Goal: Task Accomplishment & Management: Use online tool/utility

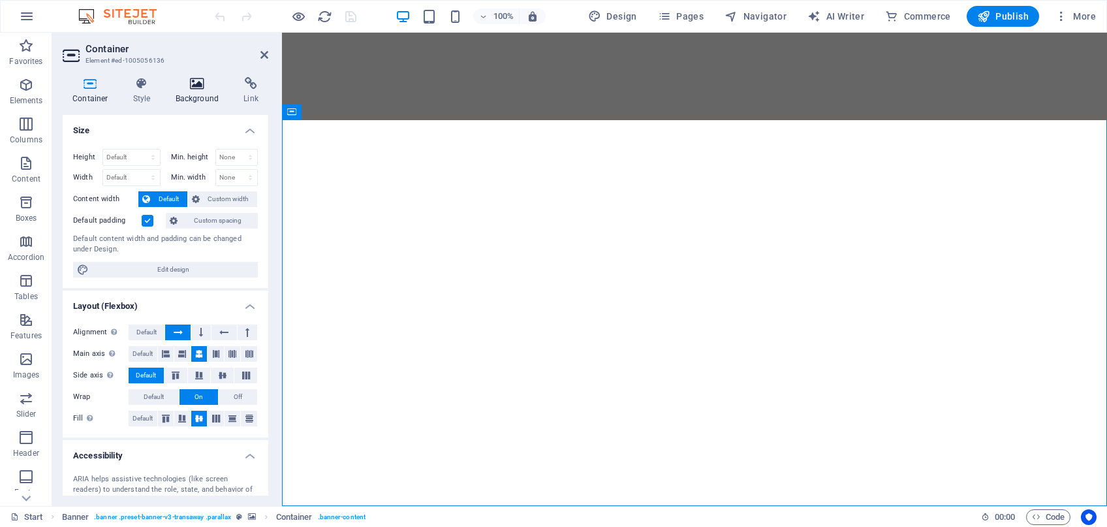
click at [196, 82] on icon at bounding box center [197, 83] width 63 height 13
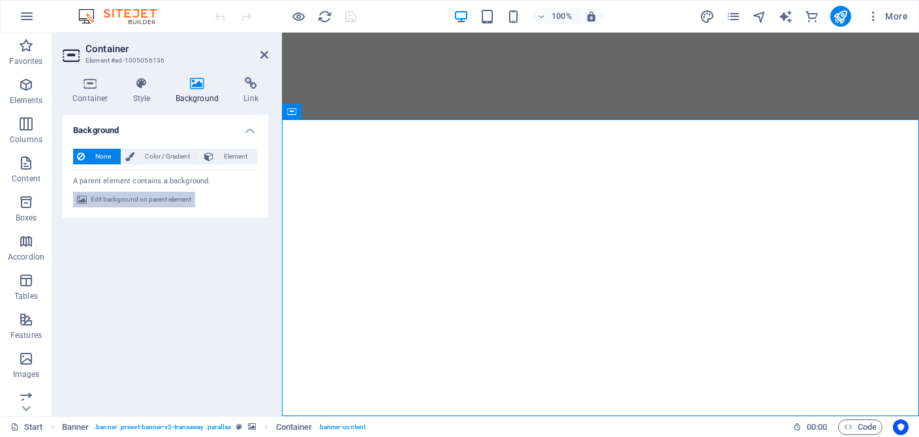
click at [168, 202] on span "Edit background on parent element" at bounding box center [141, 200] width 101 height 16
select select "ms"
select select "s"
select select "ondemand"
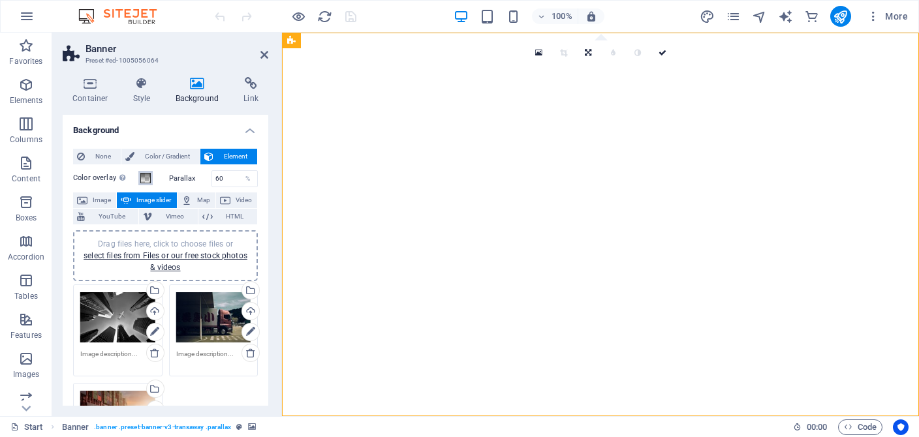
click at [146, 182] on span at bounding box center [145, 178] width 10 height 10
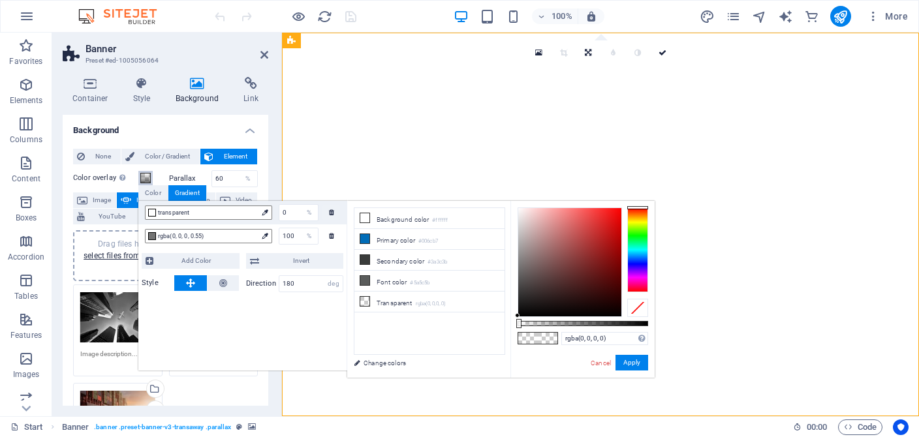
drag, startPoint x: 518, startPoint y: 324, endPoint x: 505, endPoint y: 324, distance: 13.1
click at [505, 324] on div "less Background color #ffffff Primary color #006cb7 Secondary color #3a3c3b Fon…" at bounding box center [500, 289] width 307 height 177
click at [519, 211] on div at bounding box center [569, 262] width 103 height 108
drag, startPoint x: 519, startPoint y: 211, endPoint x: 517, endPoint y: 203, distance: 8.1
click at [517, 203] on div "rgba(255, 255, 255, 0) Supported formats #0852ed rgb(8, 82, 237) rgba(8, 82, 23…" at bounding box center [583, 384] width 144 height 366
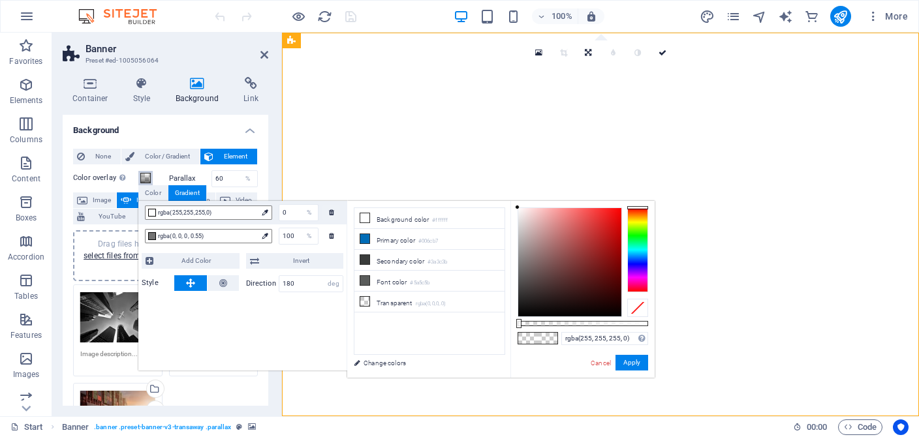
drag, startPoint x: 522, startPoint y: 323, endPoint x: 500, endPoint y: 319, distance: 22.0
click at [500, 319] on div "less Background color #ffffff Primary color #006cb7 Secondary color #3a3c3b Fon…" at bounding box center [500, 289] width 307 height 177
drag, startPoint x: 516, startPoint y: 209, endPoint x: 516, endPoint y: 330, distance: 120.8
click at [516, 330] on div "rgba(0, 0, 0, 0) Supported formats #0852ed rgb(8, 82, 237) rgba(8, 82, 237, 90%…" at bounding box center [583, 384] width 144 height 366
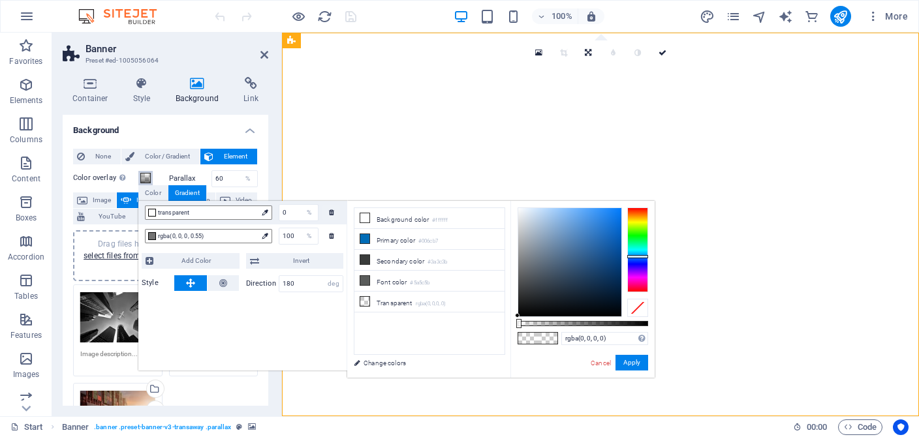
click at [633, 257] on div at bounding box center [637, 250] width 21 height 85
click at [561, 209] on div at bounding box center [569, 262] width 103 height 108
type input "rgba(146, 197, 251, 0)"
drag, startPoint x: 518, startPoint y: 323, endPoint x: 445, endPoint y: 317, distance: 72.7
click at [446, 318] on div "less Background color #ffffff Primary color #006cb7 Secondary color #3a3c3b Fon…" at bounding box center [500, 289] width 307 height 177
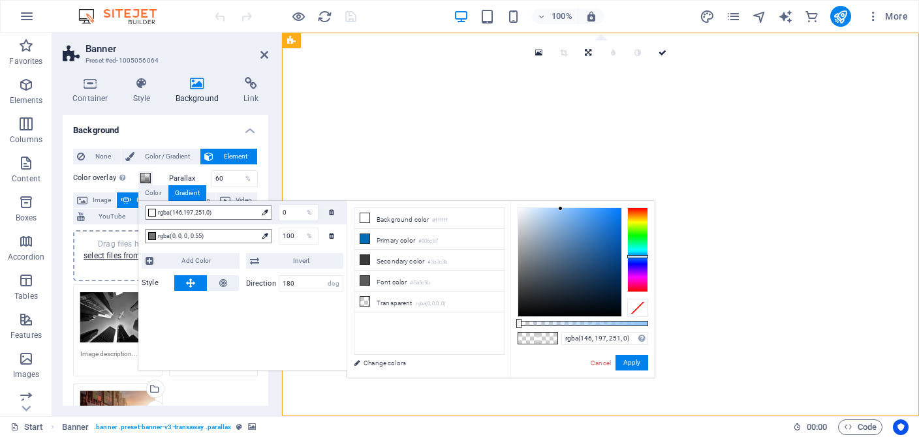
click at [270, 136] on div "Container Style Background Link Size Height Default px rem % vh vw Min. height …" at bounding box center [165, 242] width 227 height 350
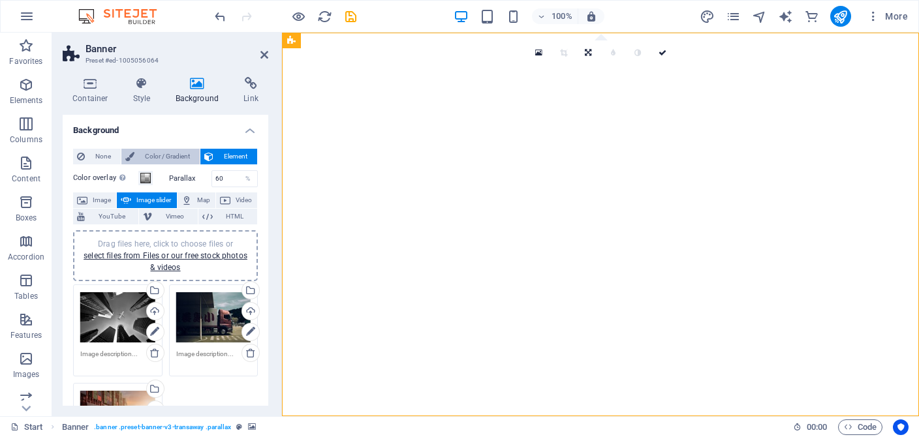
click at [154, 154] on span "Color / Gradient" at bounding box center [166, 157] width 57 height 16
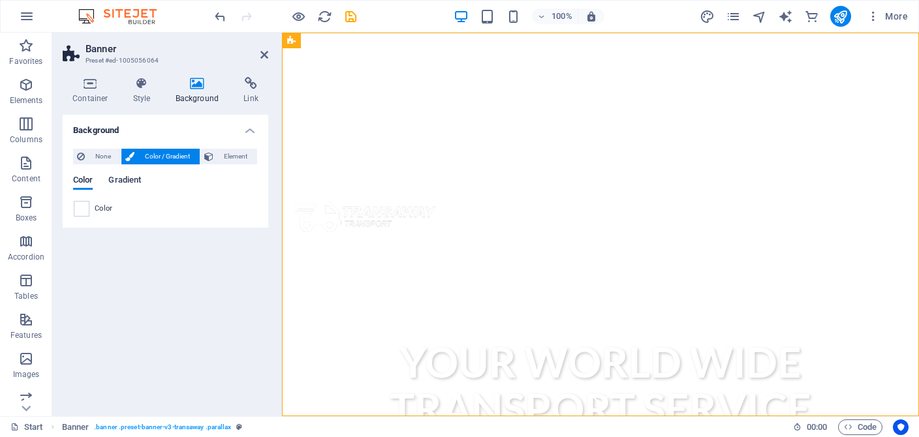
click at [124, 181] on span "Gradient" at bounding box center [124, 181] width 33 height 18
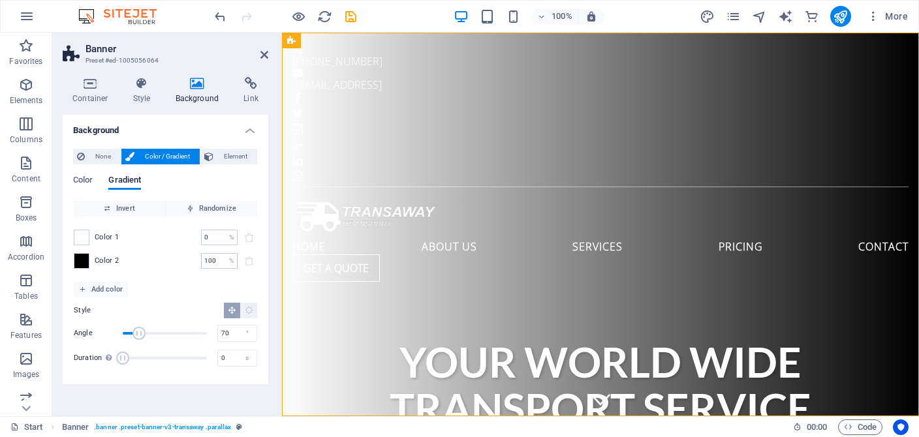
click at [139, 331] on span "Angle" at bounding box center [139, 333] width 13 height 13
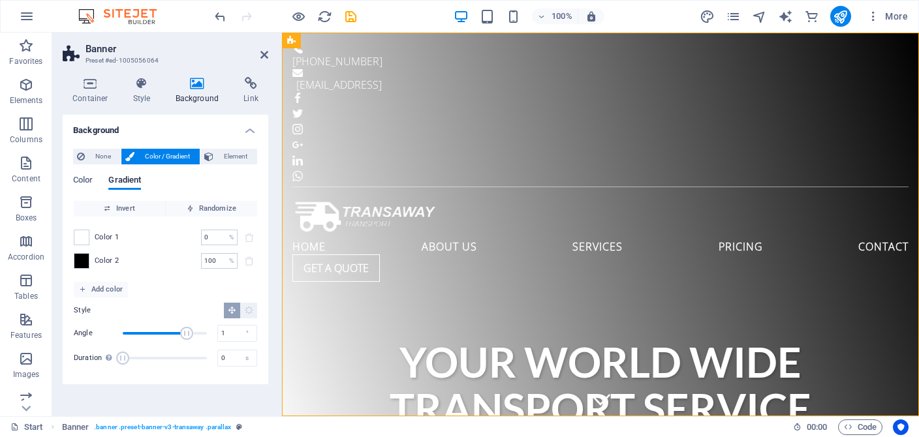
type input "0"
drag, startPoint x: 152, startPoint y: 332, endPoint x: 73, endPoint y: 331, distance: 79.0
click at [73, 331] on div "Invert Randomize Color 1 0 % ​ Color 2 100 % ​ Add color Style Angle 0 ° Durati…" at bounding box center [165, 287] width 185 height 174
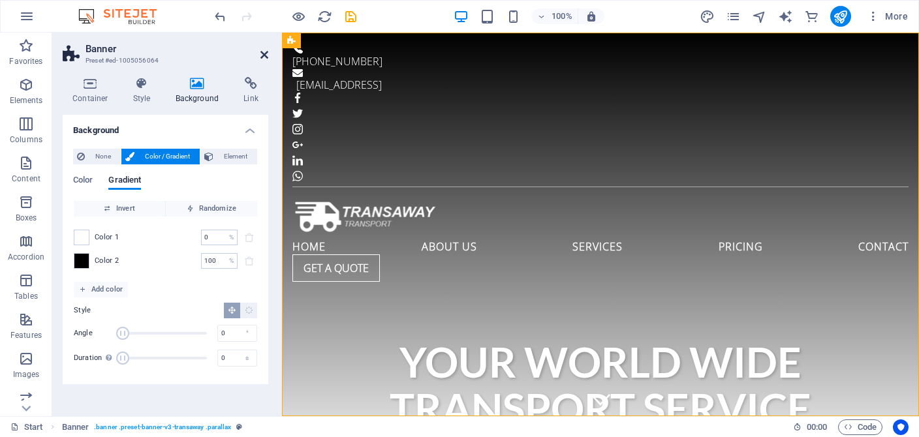
click at [262, 60] on icon at bounding box center [264, 55] width 8 height 10
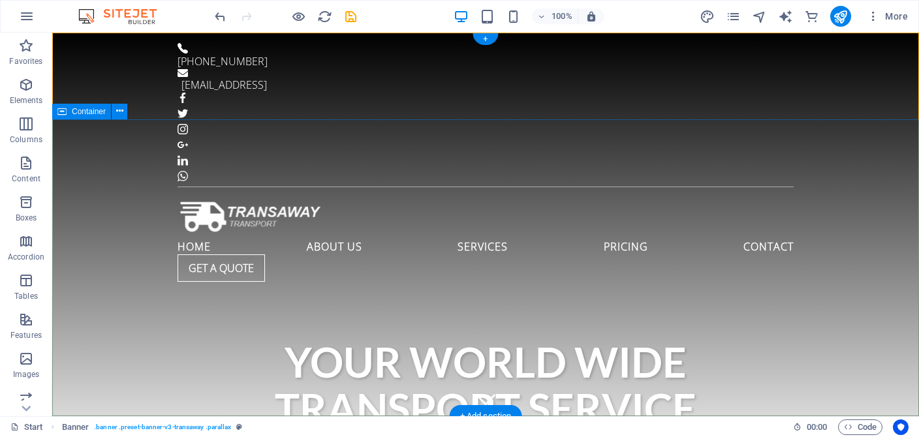
click at [516, 287] on div "Your world wide transport service" at bounding box center [485, 385] width 867 height 197
click at [515, 287] on div "Your world wide transport service" at bounding box center [485, 385] width 867 height 197
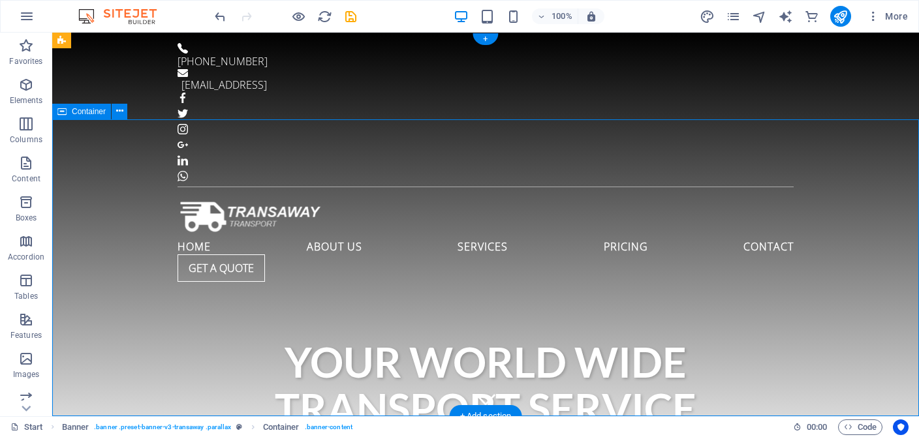
click at [168, 287] on div "Your world wide transport service" at bounding box center [485, 385] width 867 height 197
click at [166, 287] on div "Your world wide transport service" at bounding box center [485, 385] width 867 height 197
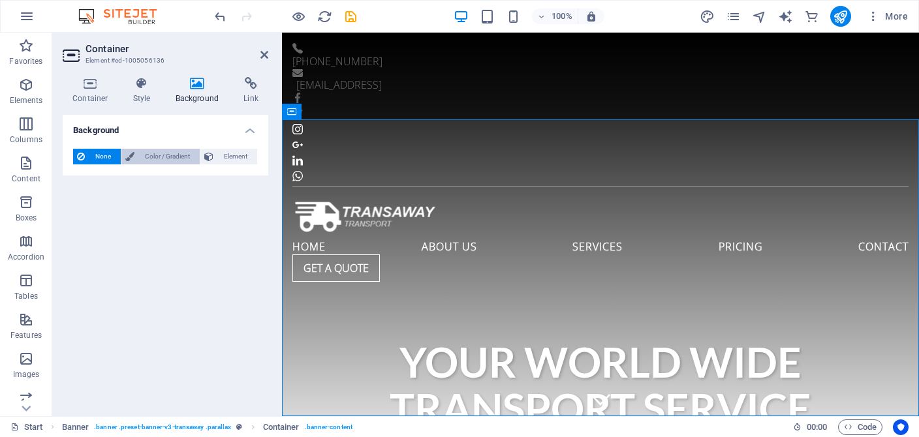
click at [168, 160] on span "Color / Gradient" at bounding box center [166, 157] width 57 height 16
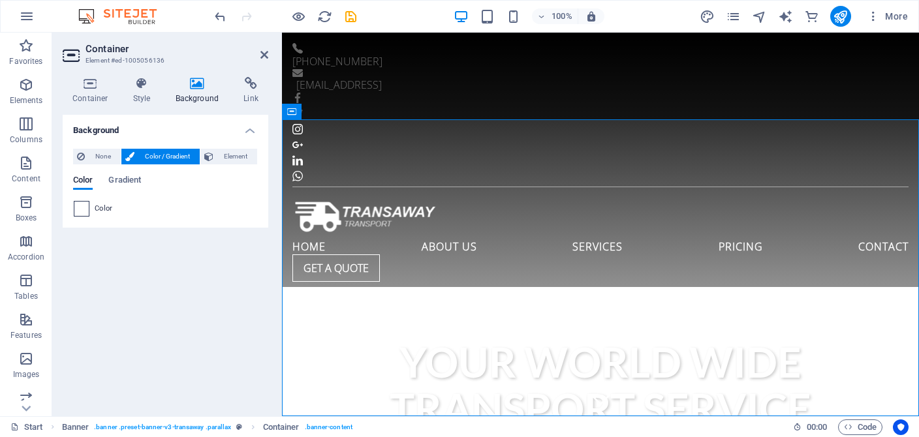
click at [86, 206] on span at bounding box center [81, 209] width 14 height 14
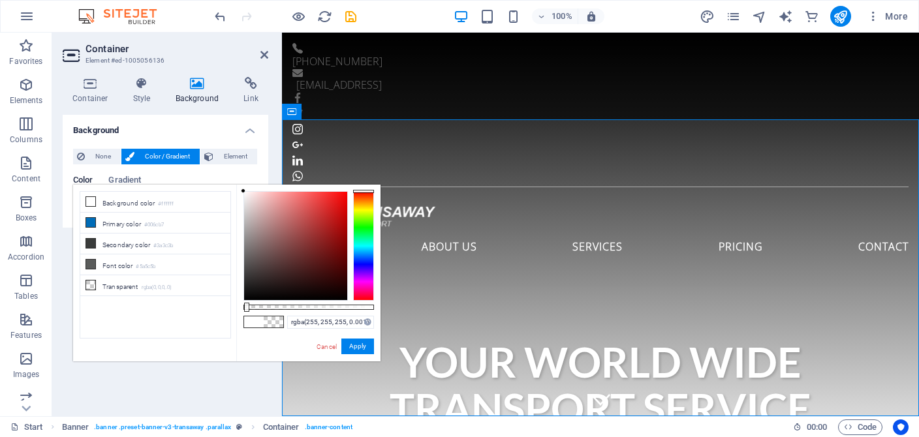
type input "rgba(255, 255, 255, 0)"
drag, startPoint x: 370, startPoint y: 309, endPoint x: 227, endPoint y: 306, distance: 143.0
click at [227, 306] on div "less Background color #ffffff Primary color #006cb7 Secondary color #3a3c3b Fon…" at bounding box center [226, 273] width 307 height 177
click at [360, 345] on button "Apply" at bounding box center [357, 347] width 33 height 16
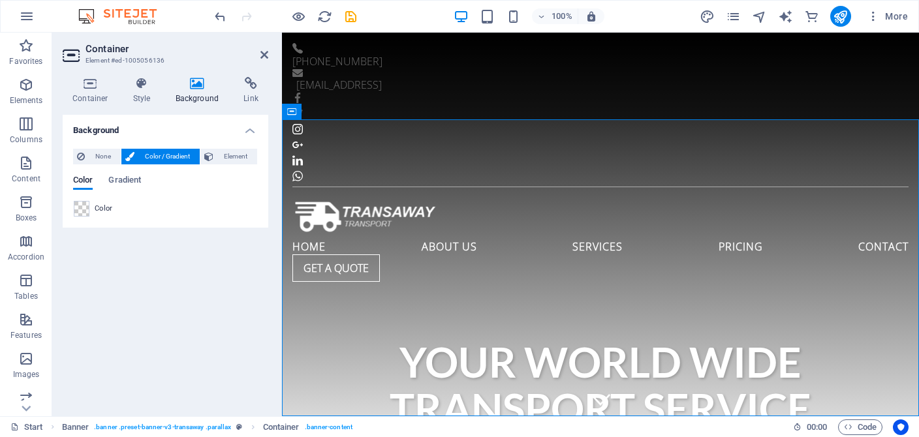
click at [202, 87] on icon at bounding box center [197, 83] width 63 height 13
click at [137, 86] on icon at bounding box center [141, 83] width 37 height 13
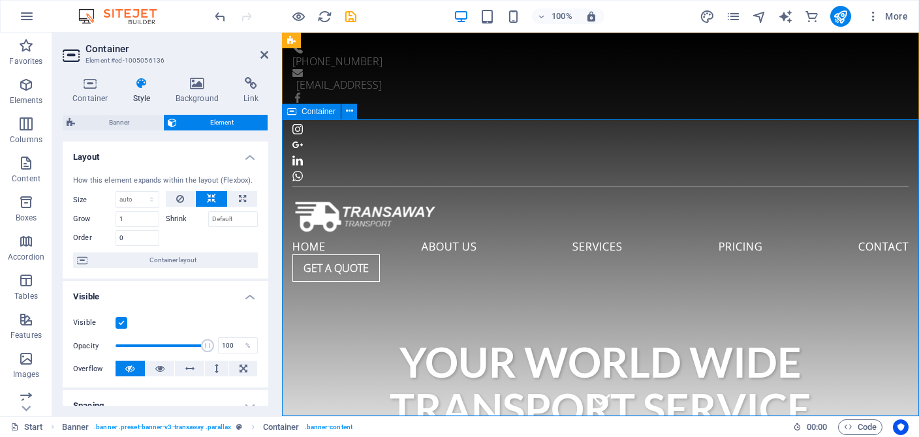
click at [383, 287] on div "Your world wide transport service" at bounding box center [600, 385] width 637 height 197
drag, startPoint x: 265, startPoint y: 53, endPoint x: 213, endPoint y: 21, distance: 61.2
click at [265, 53] on icon at bounding box center [264, 55] width 8 height 10
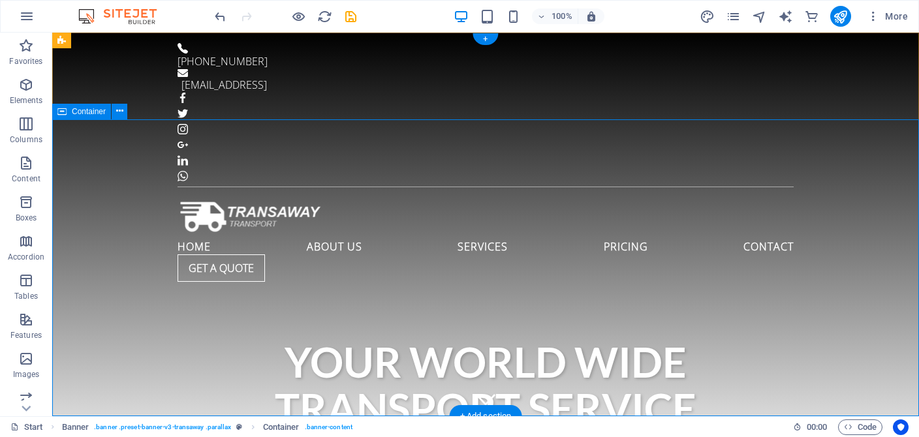
click at [313, 287] on div "Your world wide transport service" at bounding box center [485, 385] width 867 height 197
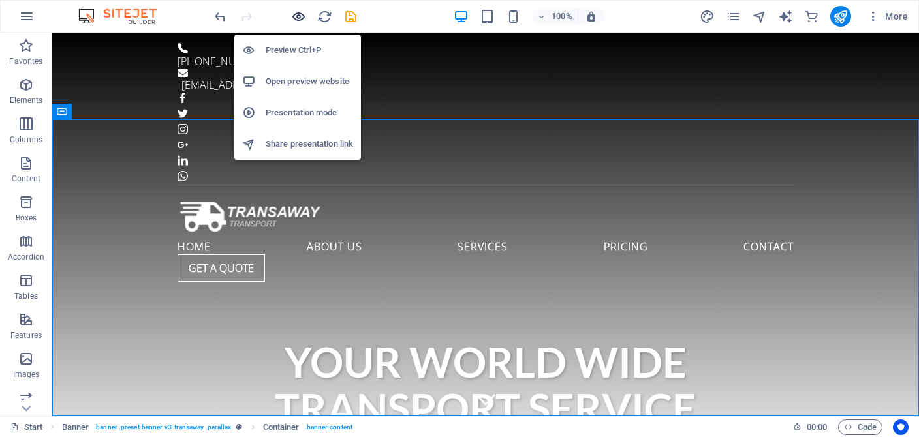
click at [302, 14] on icon "button" at bounding box center [298, 16] width 15 height 15
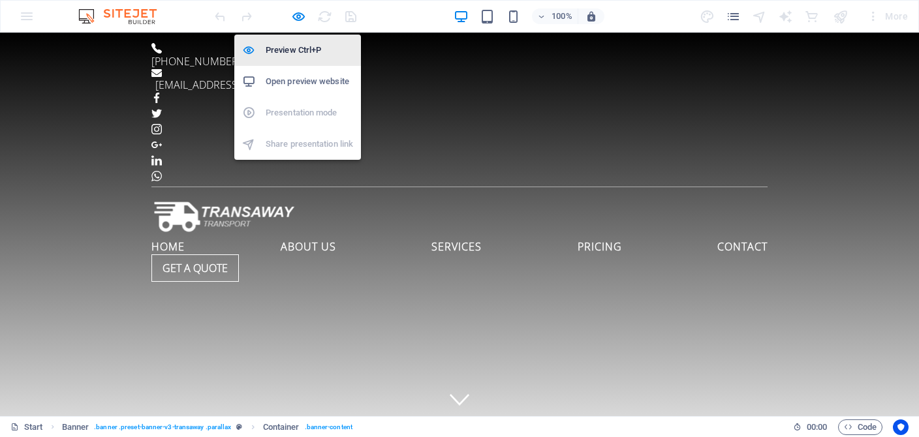
click at [289, 50] on h6 "Preview Ctrl+P" at bounding box center [309, 50] width 87 height 16
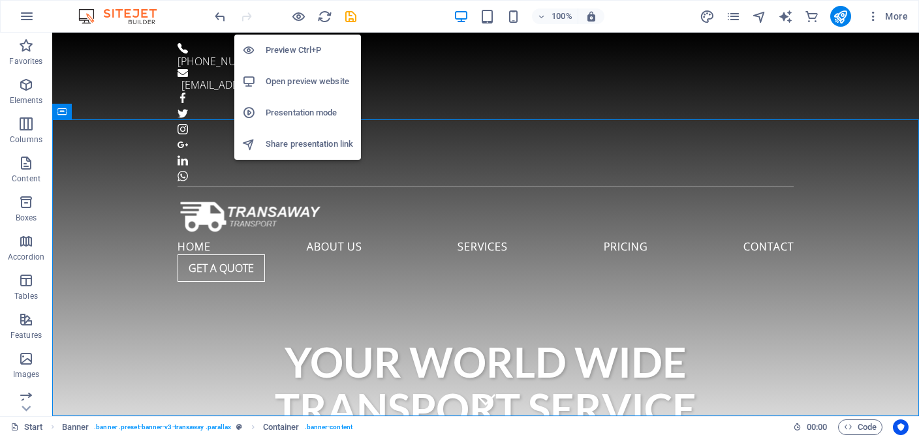
click at [288, 51] on h6 "Preview Ctrl+P" at bounding box center [309, 50] width 87 height 16
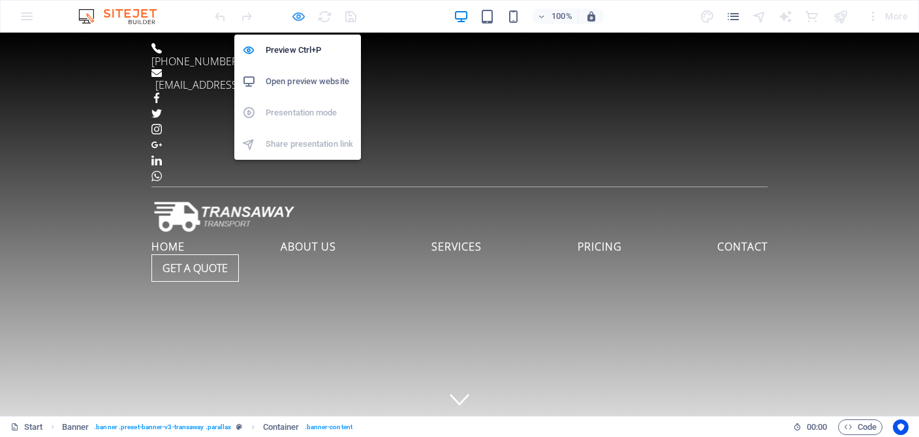
click at [296, 18] on icon "button" at bounding box center [298, 16] width 15 height 15
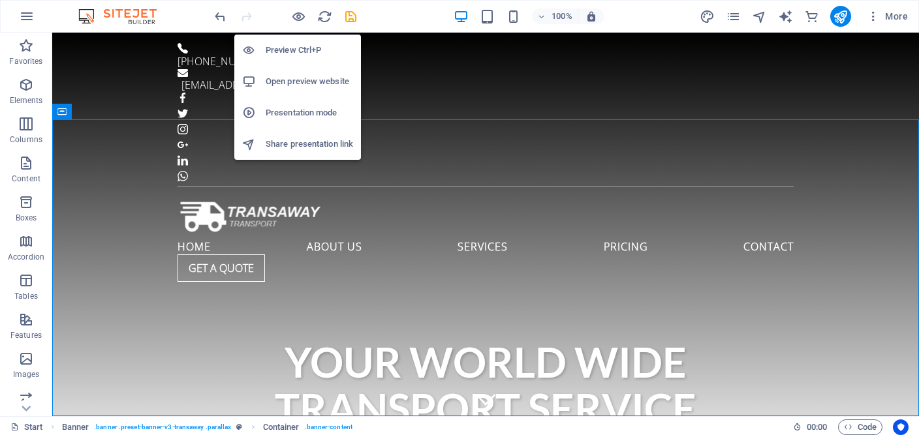
click at [294, 83] on h6 "Open preview website" at bounding box center [309, 82] width 87 height 16
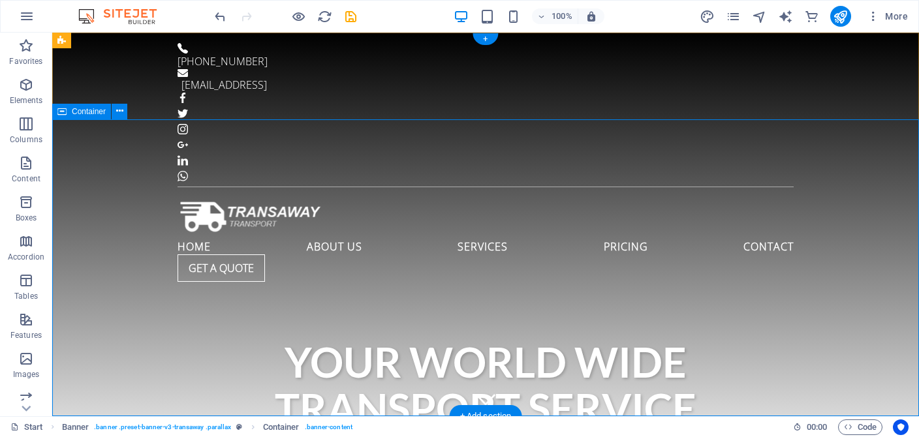
click at [139, 287] on div "Your world wide transport service" at bounding box center [485, 385] width 867 height 197
click at [127, 287] on div "Your world wide transport service" at bounding box center [485, 385] width 867 height 197
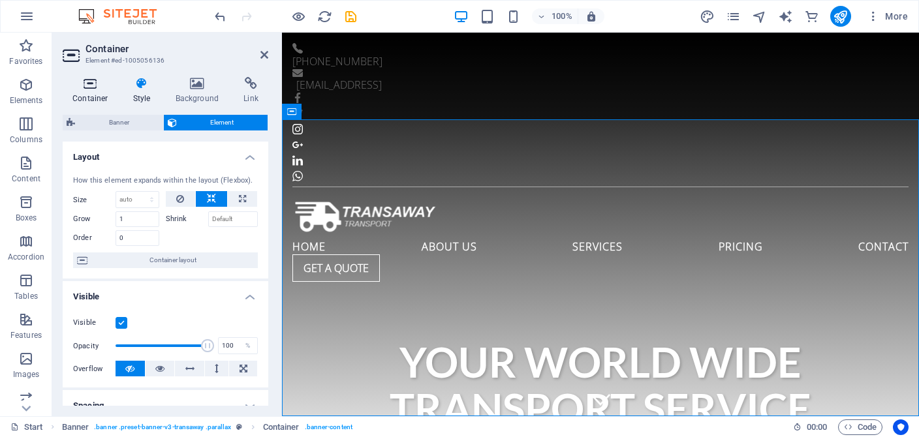
click at [91, 81] on icon at bounding box center [90, 83] width 55 height 13
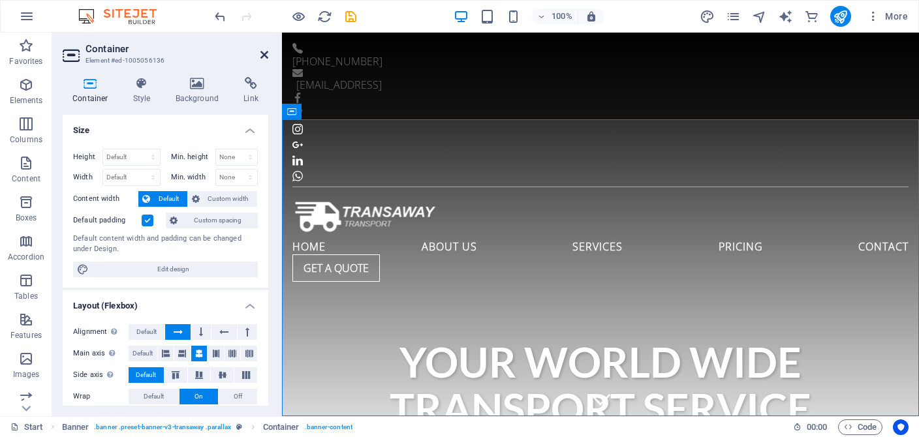
click at [268, 55] on icon at bounding box center [264, 55] width 8 height 10
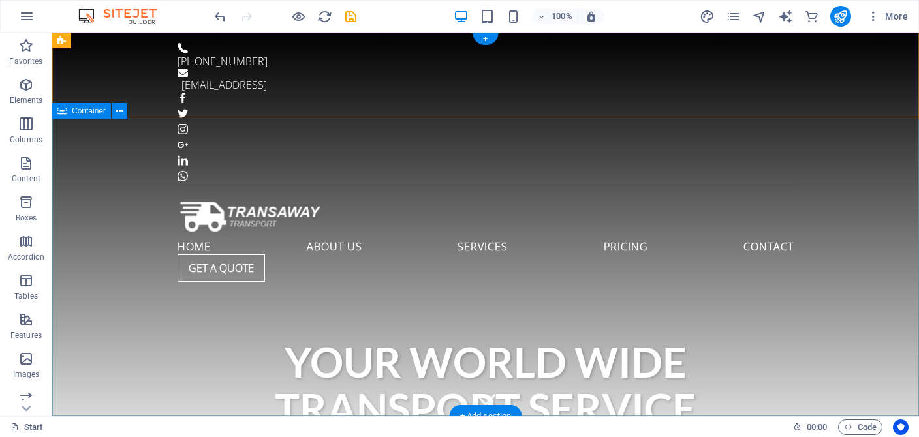
click at [165, 287] on div "Your world wide transport service" at bounding box center [485, 385] width 867 height 197
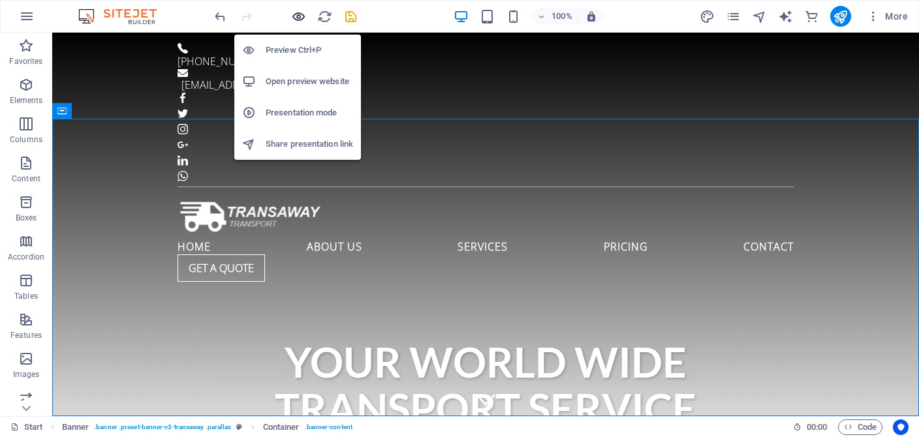
click at [301, 18] on icon "button" at bounding box center [298, 16] width 15 height 15
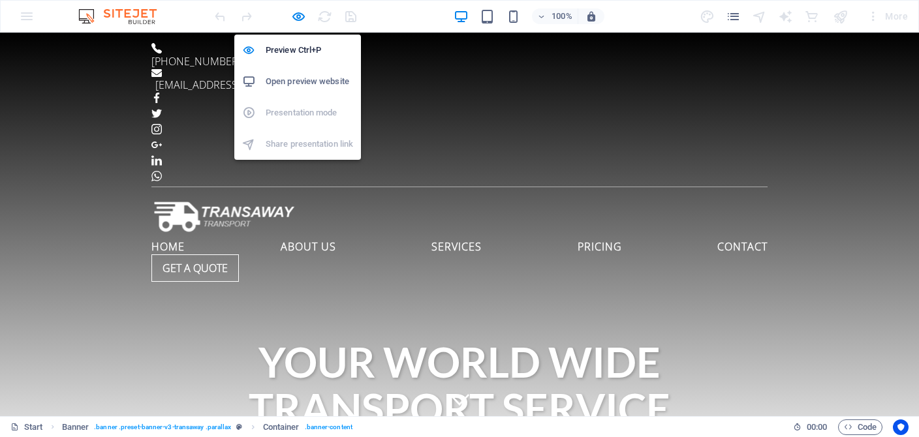
click at [297, 81] on h6 "Open preview website" at bounding box center [309, 82] width 87 height 16
